Goal: Information Seeking & Learning: Find specific page/section

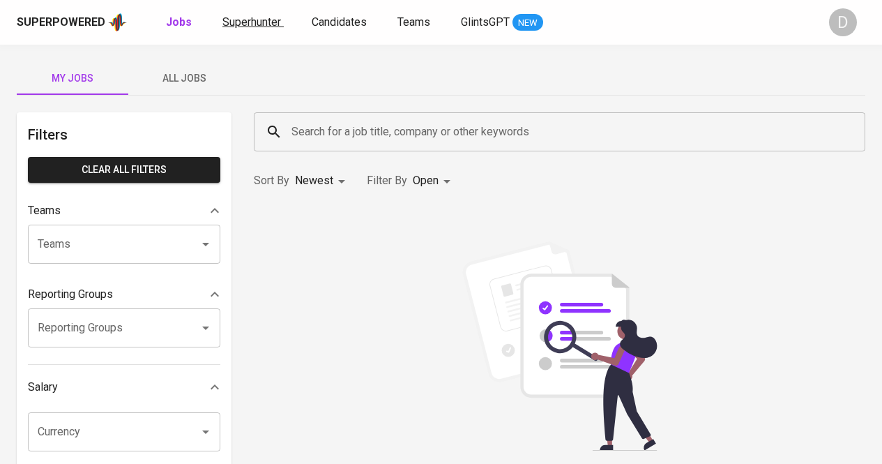
click at [256, 27] on span "Superhunter" at bounding box center [252, 21] width 59 height 13
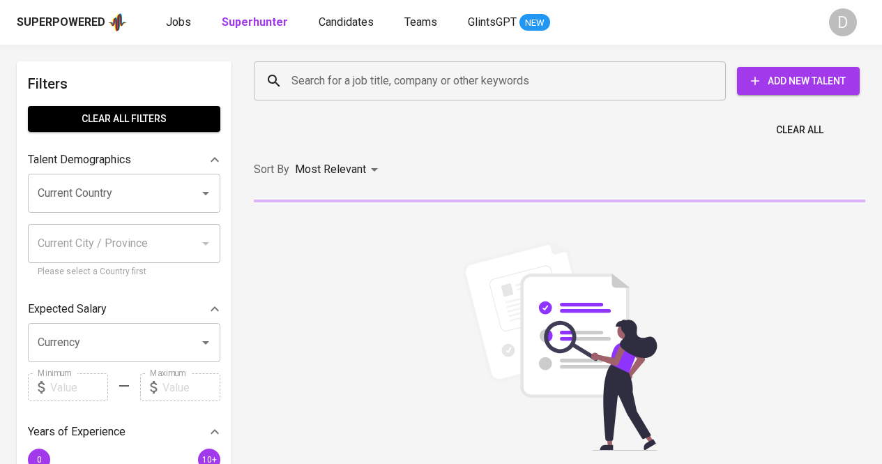
click at [377, 77] on input "Search for a job title, company or other keywords" at bounding box center [493, 81] width 411 height 27
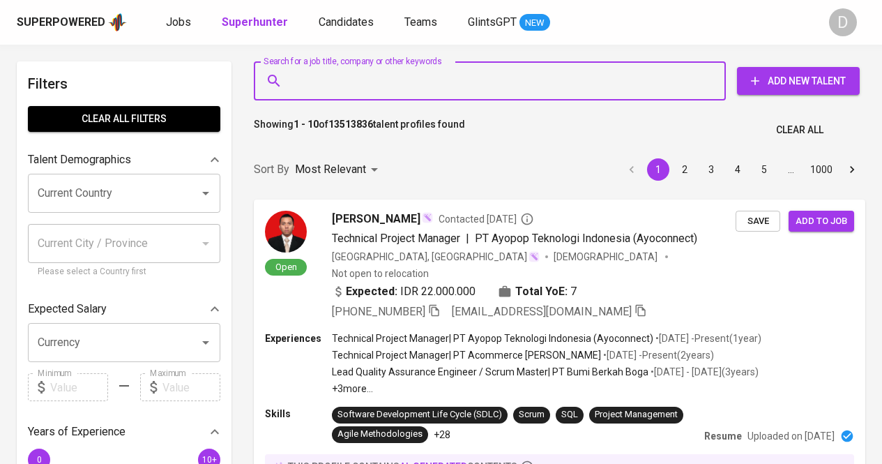
paste input "PT [PERSON_NAME]"
type input "PT [PERSON_NAME]"
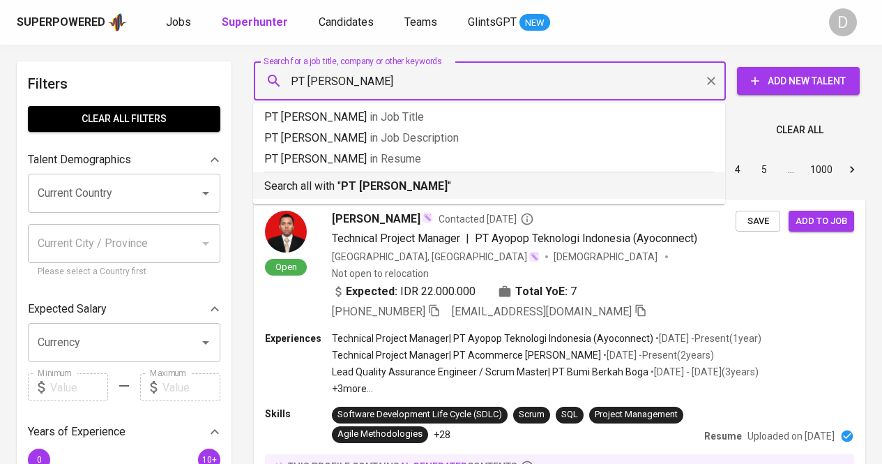
click at [446, 186] on b "PT [PERSON_NAME]" at bounding box center [394, 185] width 107 height 13
click at [446, 186] on div "Sort By Most Relevant MOST_RELEVANT 1 2 3 4 5 … 1000" at bounding box center [560, 170] width 629 height 43
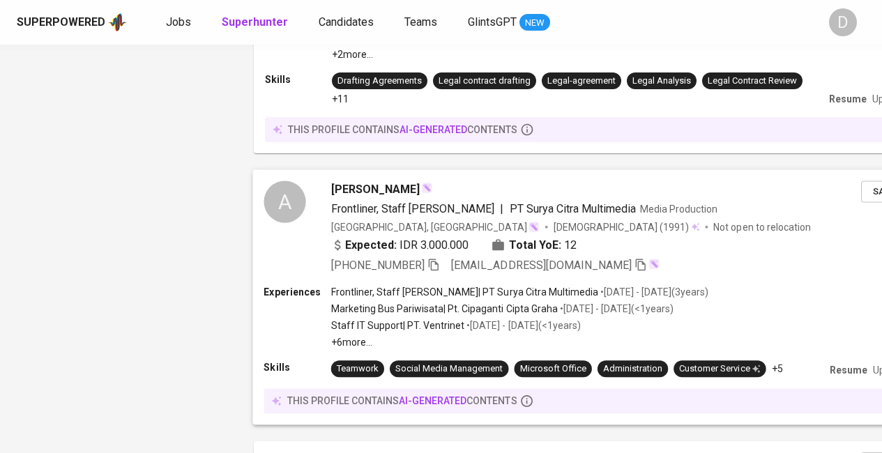
scroll to position [1807, 0]
